Goal: Task Accomplishment & Management: Manage account settings

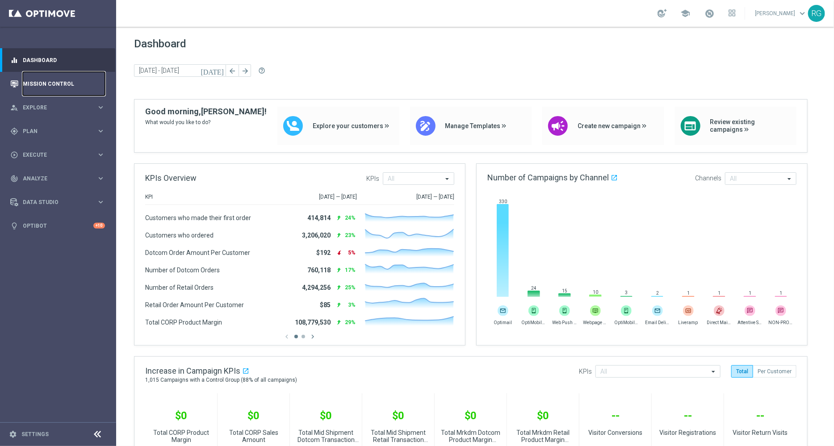
click at [63, 83] on link "Mission Control" at bounding box center [64, 84] width 82 height 24
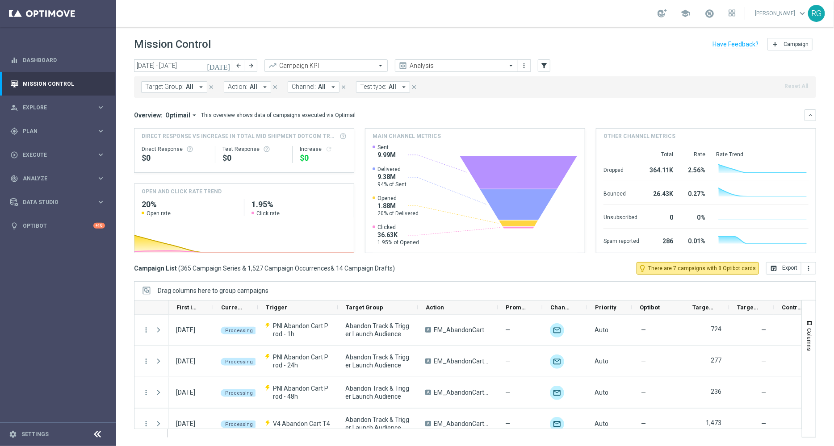
click at [227, 67] on icon "[DATE]" at bounding box center [219, 66] width 24 height 8
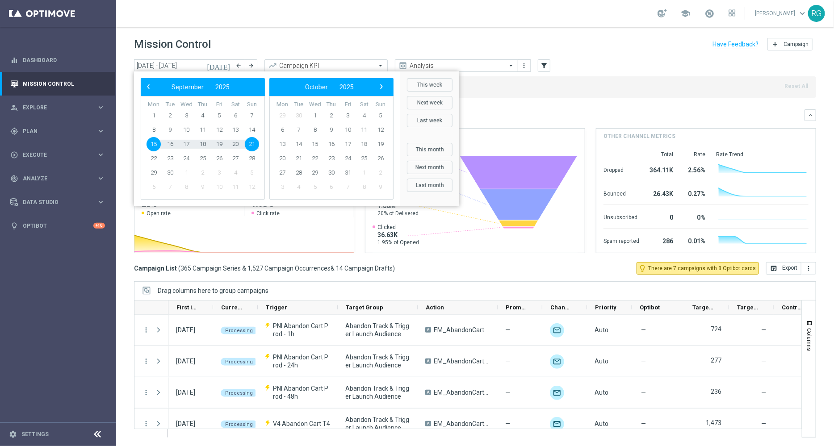
click at [269, 34] on header "Mission Control add Campaign" at bounding box center [475, 43] width 718 height 33
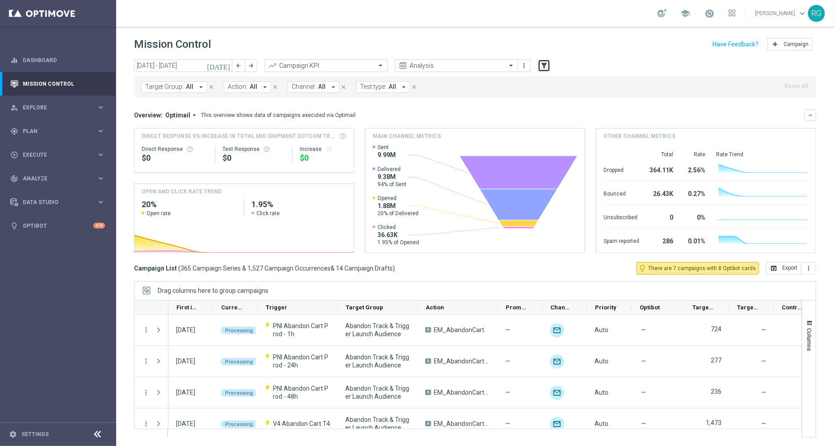
click at [539, 67] on button "filter_alt" at bounding box center [544, 65] width 13 height 13
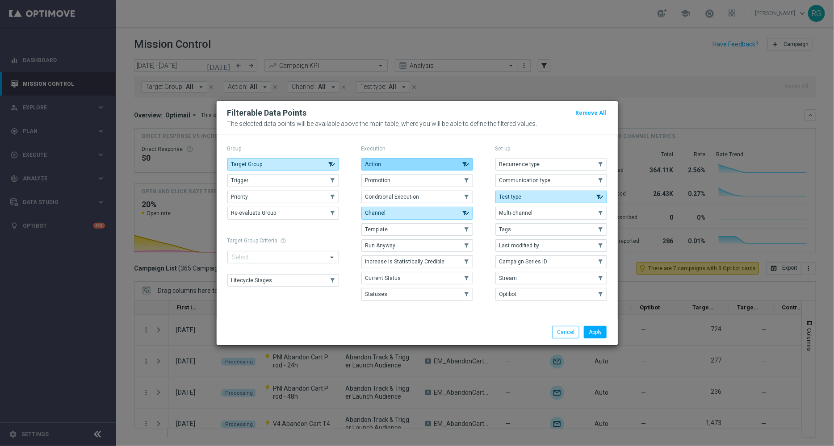
click at [431, 160] on button "Action" at bounding box center [418, 164] width 112 height 13
click at [462, 216] on icon "button" at bounding box center [466, 213] width 8 height 6
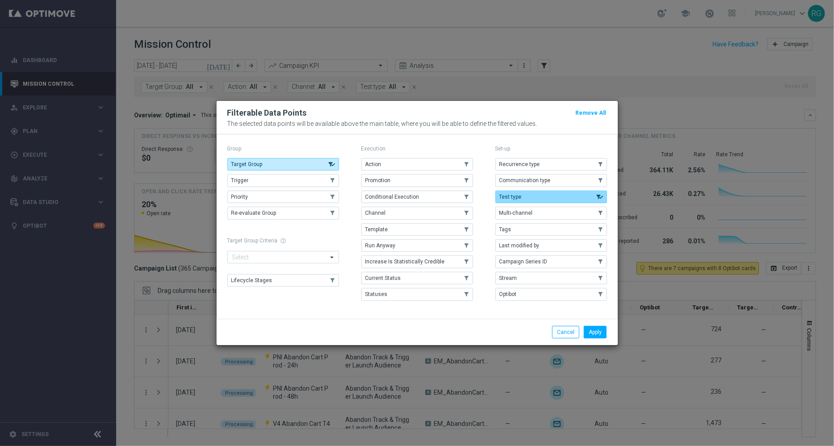
click at [526, 195] on button "Test type" at bounding box center [552, 197] width 112 height 13
click at [316, 163] on button "Target Group" at bounding box center [283, 164] width 112 height 13
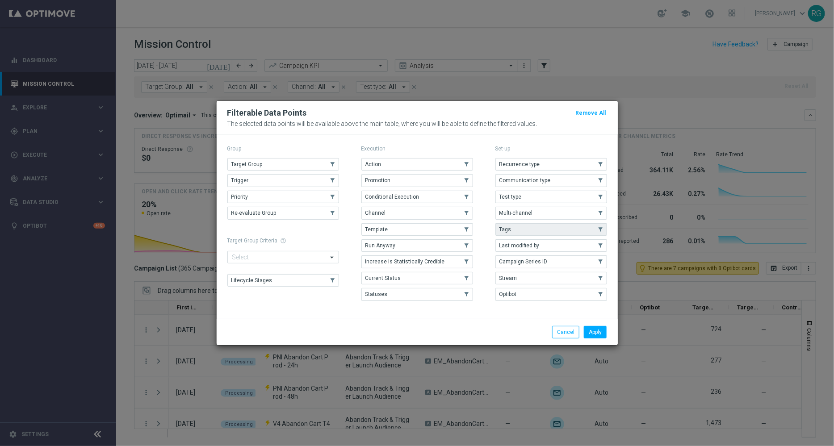
click at [561, 235] on button "Tags" at bounding box center [552, 229] width 112 height 13
click at [597, 329] on button "Apply" at bounding box center [595, 332] width 23 height 13
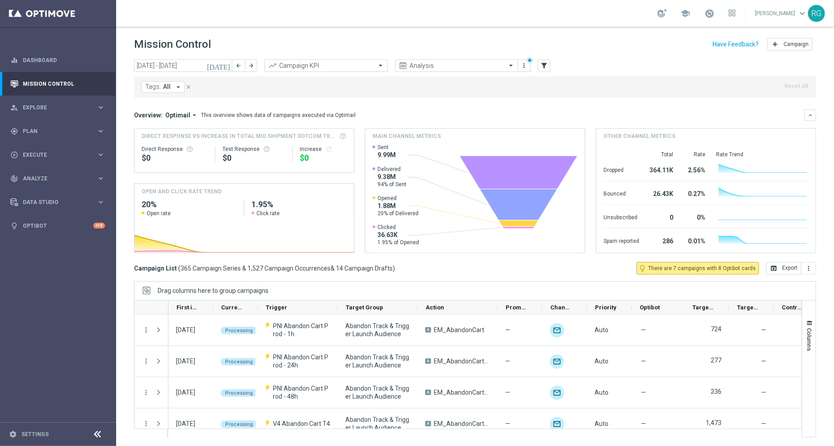
click at [164, 93] on div "Tags: All arrow_drop_down close Reset All" at bounding box center [475, 86] width 682 height 21
click at [172, 88] on button "Tags: All arrow_drop_down" at bounding box center [162, 87] width 43 height 12
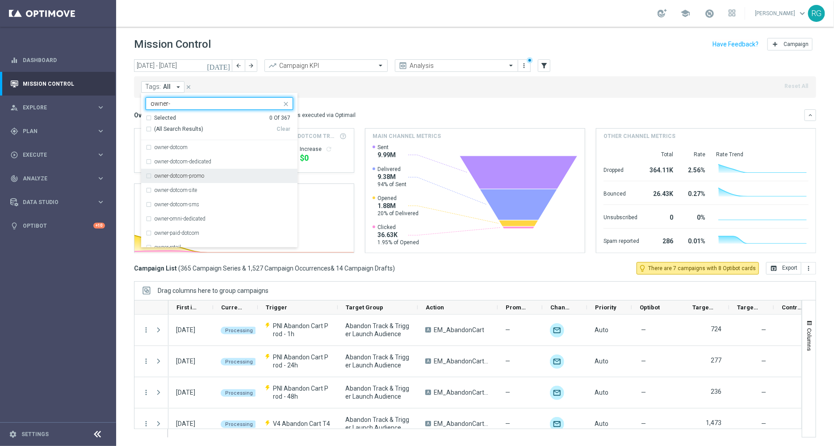
click at [216, 182] on div "owner-dotcom-promo" at bounding box center [219, 176] width 147 height 14
type input "owner-"
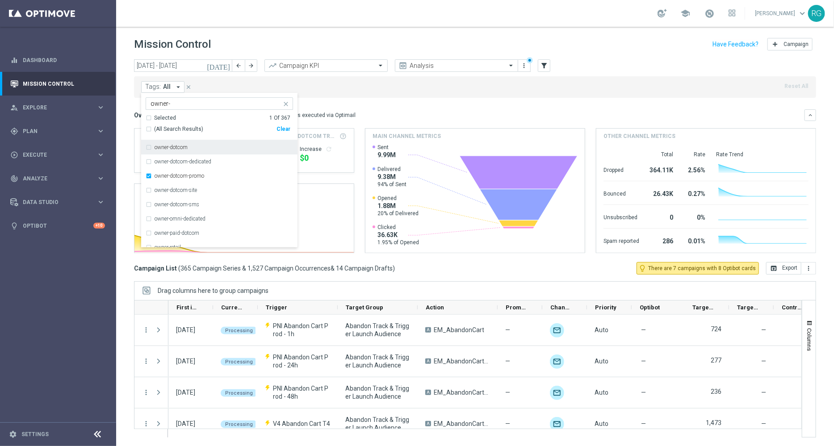
click at [413, 108] on mini-dashboard "Overview: Optimail arrow_drop_down This overview shows data of campaigns execut…" at bounding box center [475, 180] width 682 height 164
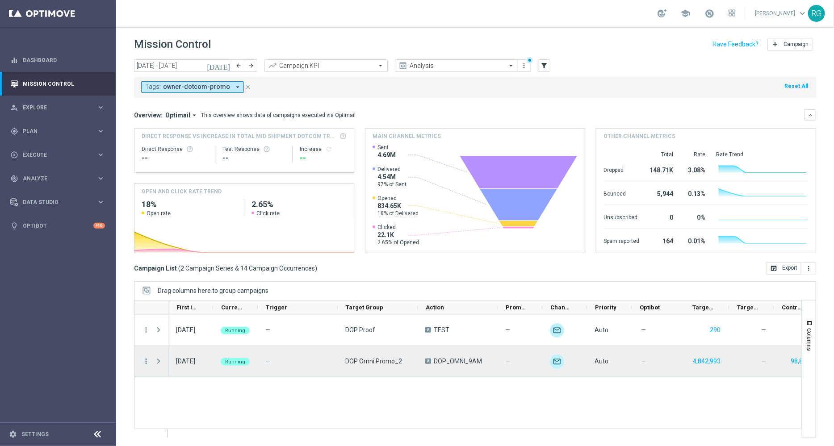
click at [147, 363] on icon "more_vert" at bounding box center [146, 362] width 8 height 8
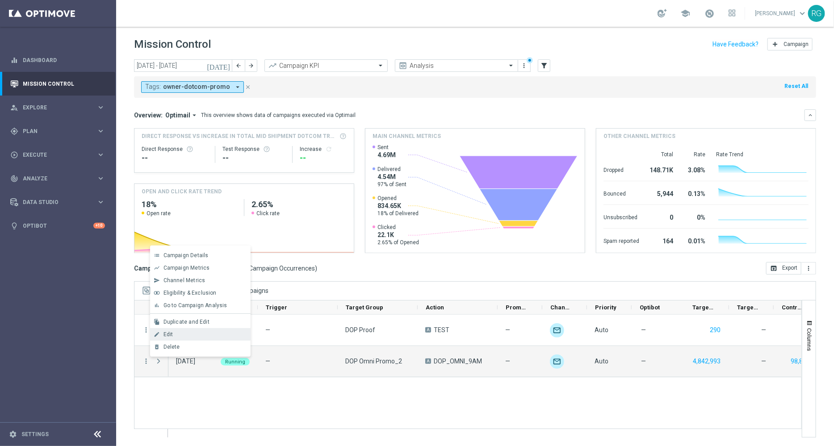
click at [169, 333] on span "Edit" at bounding box center [169, 335] width 10 height 6
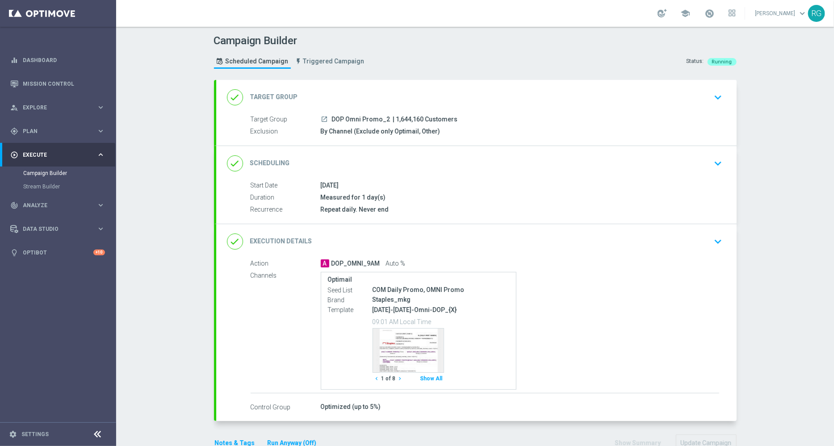
click at [712, 240] on icon "keyboard_arrow_down" at bounding box center [718, 241] width 13 height 13
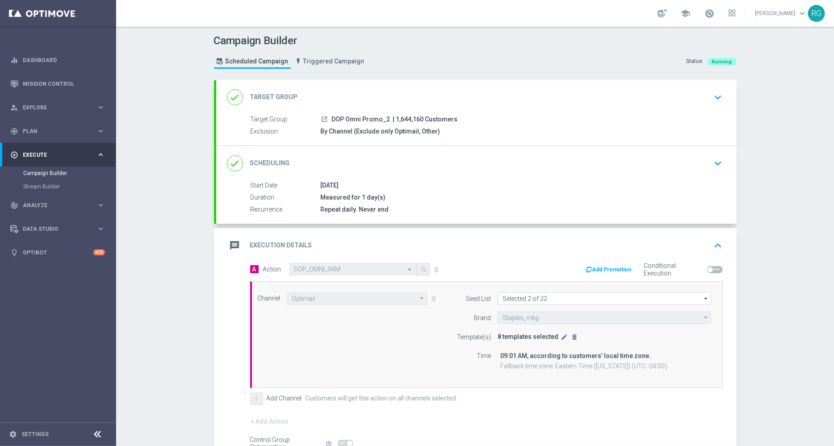
scroll to position [98, 0]
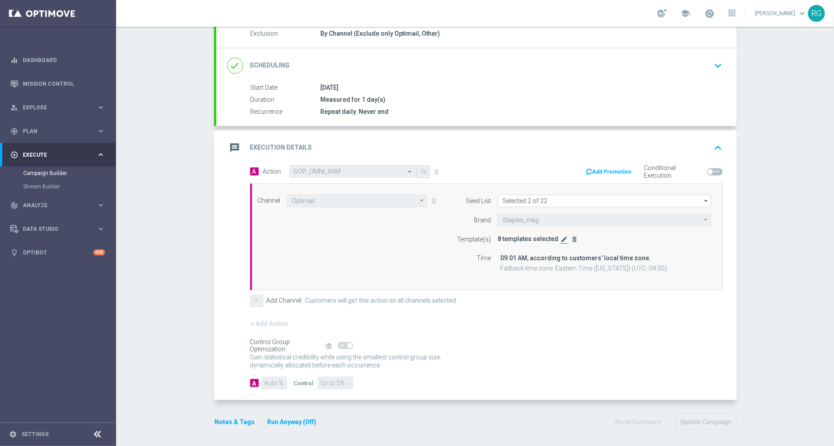
click at [561, 240] on icon "edit" at bounding box center [564, 239] width 7 height 7
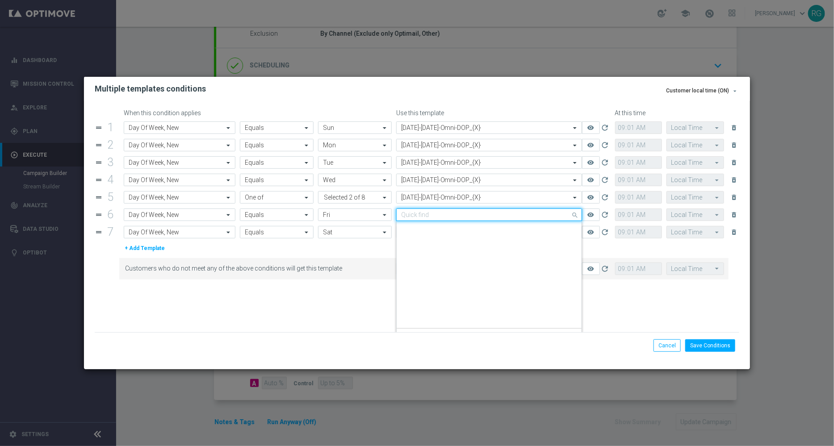
click at [447, 217] on input "text" at bounding box center [480, 215] width 158 height 8
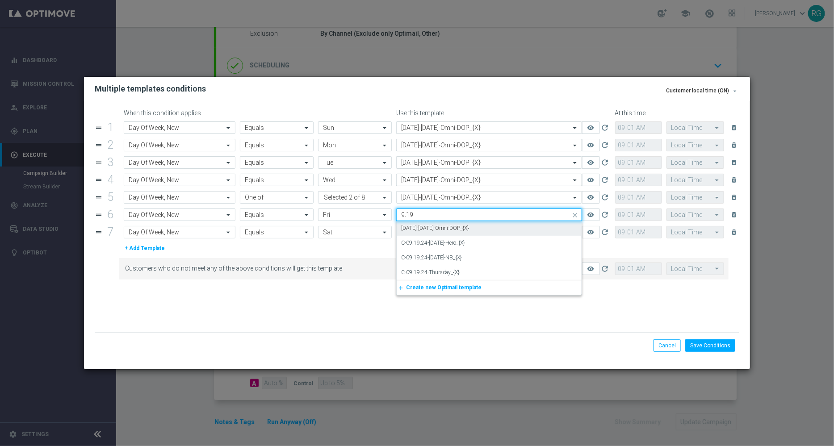
click at [445, 227] on label "[DATE]-[DATE]-Omni-DOP_{X}" at bounding box center [435, 229] width 68 height 8
type input "9.19"
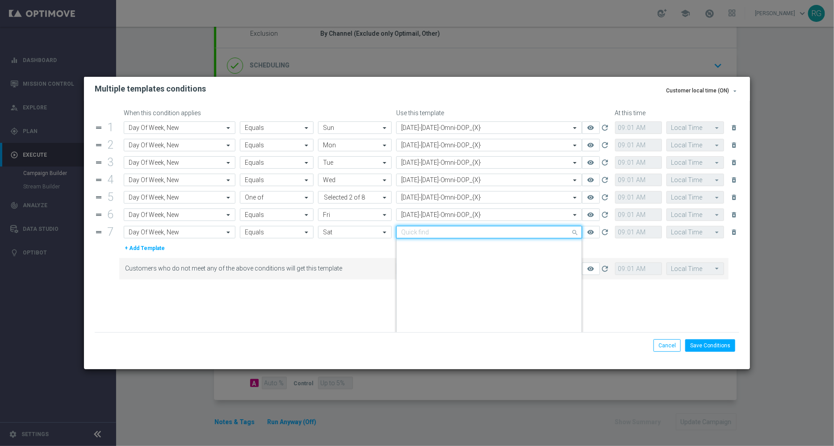
click at [434, 233] on input "text" at bounding box center [480, 233] width 158 height 8
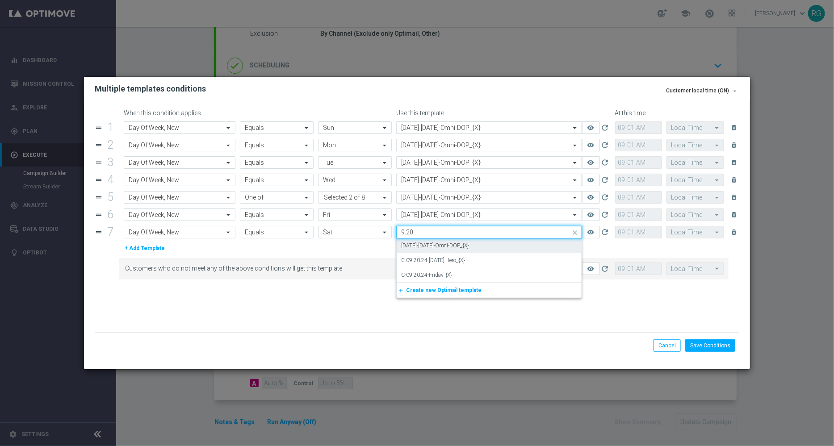
click at [433, 251] on div "[DATE]-[DATE]-Omni-DOP_{X}" at bounding box center [489, 246] width 176 height 15
type input "9.20"
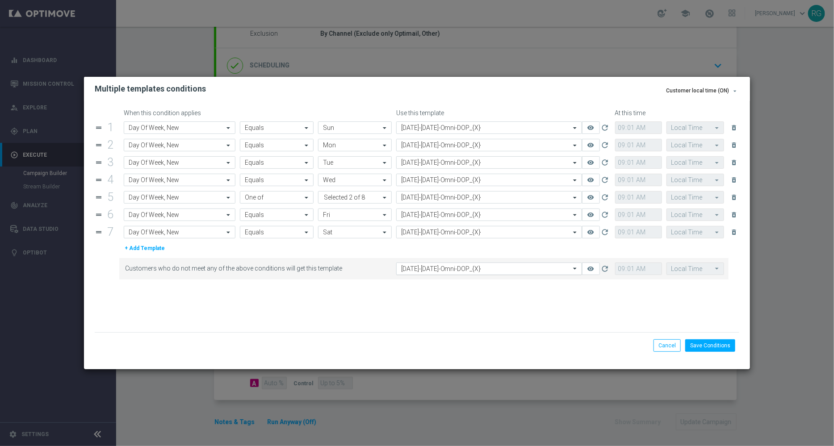
click at [432, 264] on div "Select template [DATE]-[DATE]-Omni-DOP_{X}" at bounding box center [489, 269] width 186 height 13
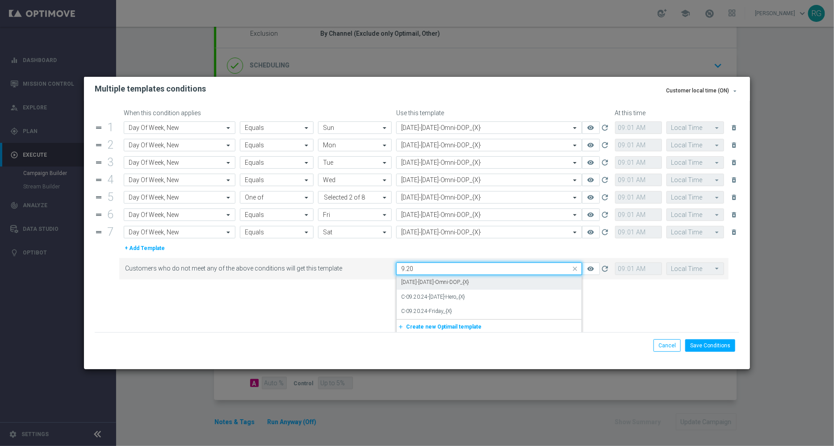
click at [441, 282] on label "[DATE]-[DATE]-Omni-DOP_{X}" at bounding box center [435, 283] width 68 height 8
type input "9.20"
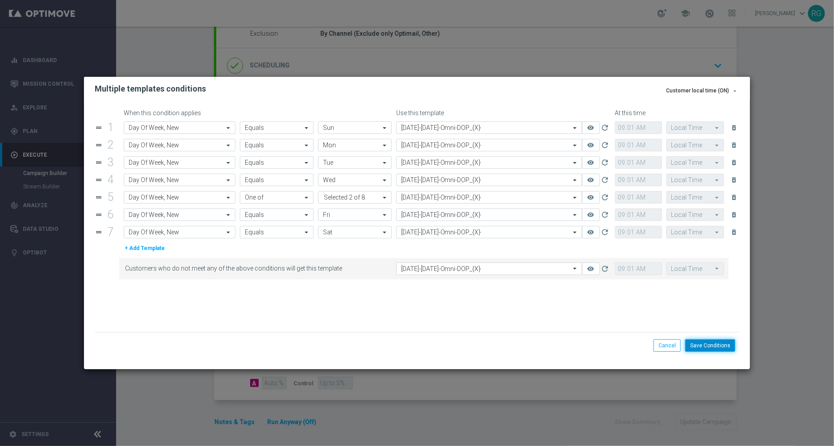
click at [705, 347] on button "Save Conditions" at bounding box center [711, 346] width 50 height 13
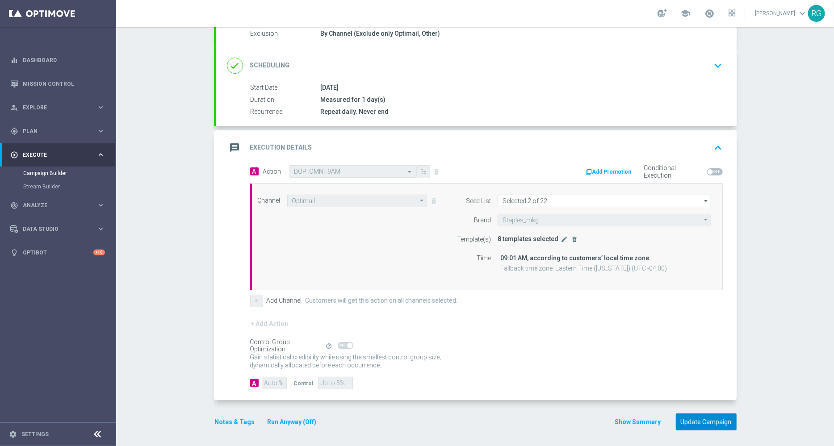
click at [717, 418] on button "Update Campaign" at bounding box center [706, 422] width 61 height 17
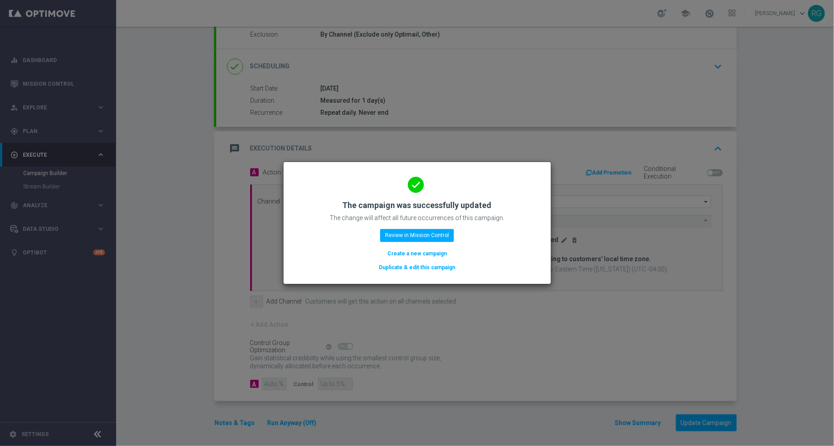
scroll to position [98, 0]
click at [442, 235] on button "Review in Mission Control" at bounding box center [417, 235] width 74 height 13
